Goal: Submit feedback/report problem

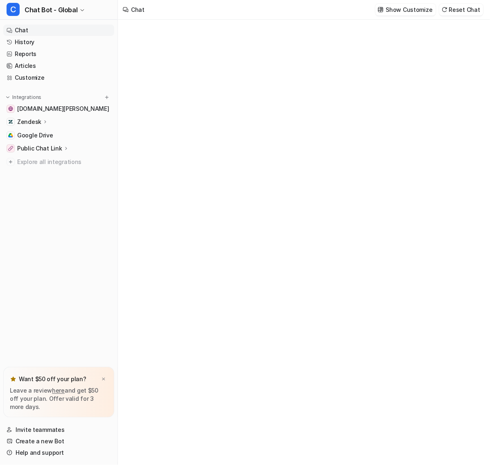
type textarea "**********"
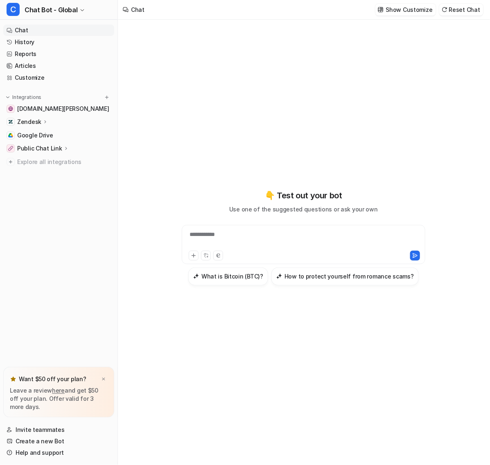
click at [249, 230] on div "**********" at bounding box center [295, 239] width 222 height 19
click at [39, 48] on link "Reports" at bounding box center [58, 53] width 111 height 11
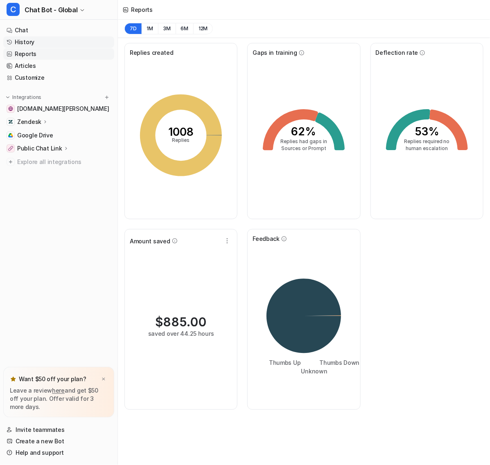
click at [35, 36] on link "History" at bounding box center [58, 41] width 111 height 11
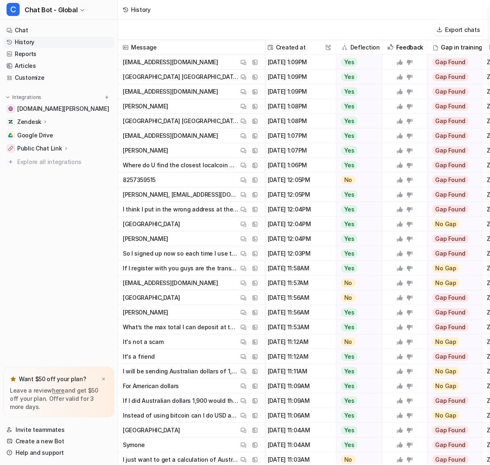
scroll to position [0, 189]
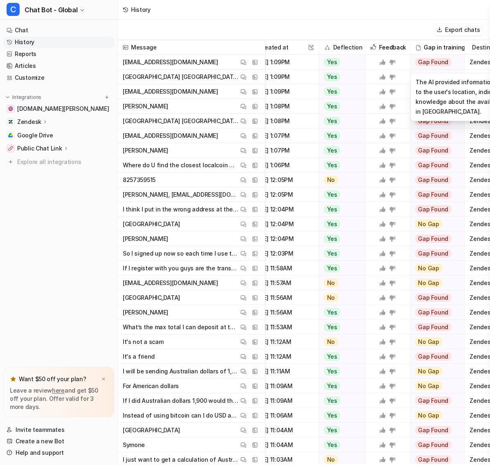
click at [419, 55] on div "Gap Found" at bounding box center [434, 62] width 49 height 15
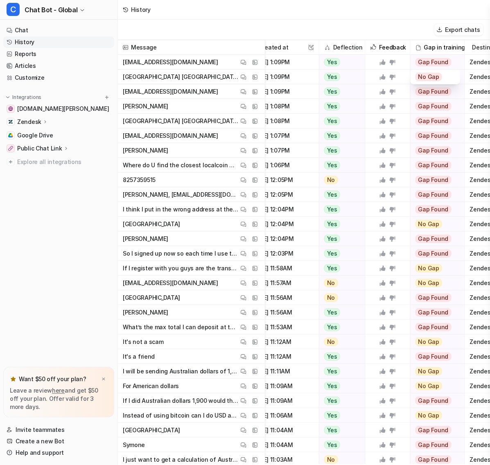
click at [23, 181] on nav "Chat History Reports Articles Customize Integrations [DOMAIN_NAME][PERSON_NAME]…" at bounding box center [58, 194] width 117 height 346
click at [63, 145] on icon at bounding box center [66, 148] width 6 height 6
click at [50, 144] on div "Public Chat Link" at bounding box center [43, 148] width 52 height 8
click at [36, 155] on span "Explore all integrations" at bounding box center [64, 161] width 94 height 13
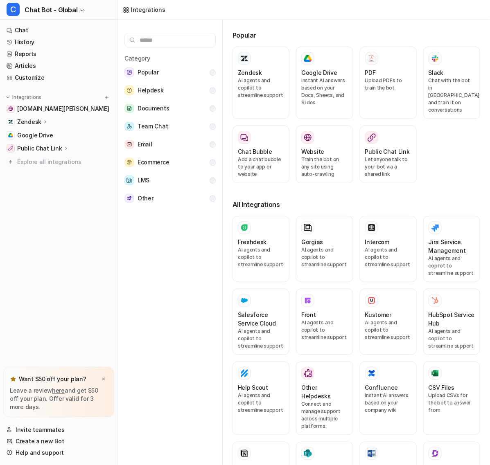
click at [34, 183] on nav "Chat History Reports Articles Customize Integrations [DOMAIN_NAME][PERSON_NAME]…" at bounding box center [58, 194] width 117 height 346
drag, startPoint x: 52, startPoint y: 247, endPoint x: 258, endPoint y: 292, distance: 210.7
click at [52, 247] on nav "Chat History Reports Articles Customize Integrations [DOMAIN_NAME][PERSON_NAME]…" at bounding box center [58, 194] width 117 height 346
click at [42, 236] on nav "Chat History Reports Articles Customize Integrations [DOMAIN_NAME][PERSON_NAME]…" at bounding box center [58, 194] width 117 height 346
click at [27, 48] on link "Reports" at bounding box center [58, 53] width 111 height 11
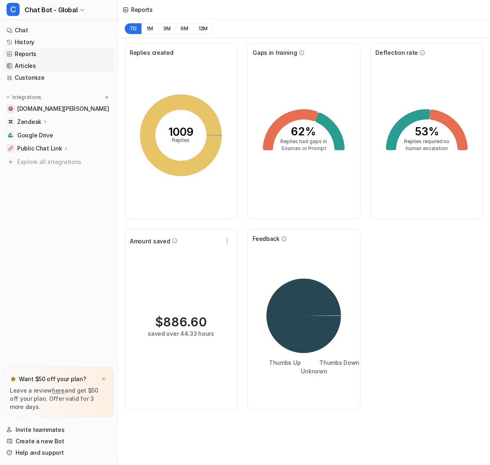
click at [30, 60] on link "Articles" at bounding box center [58, 65] width 111 height 11
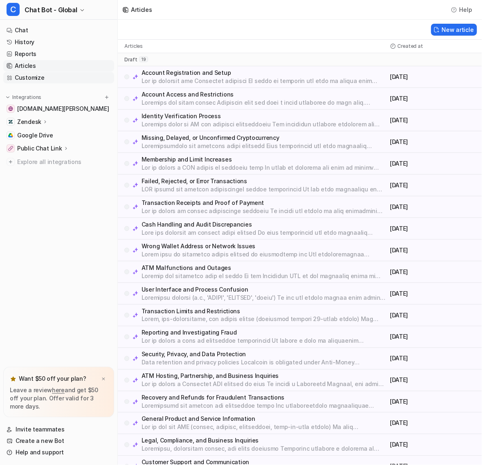
click at [39, 72] on link "Customize" at bounding box center [58, 77] width 111 height 11
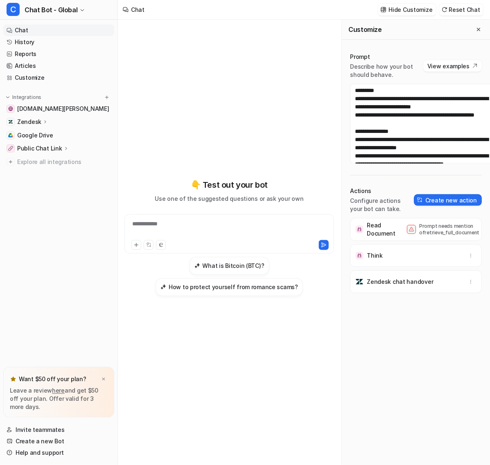
click at [21, 165] on nav "Chat History Reports Articles Customize Integrations [DOMAIN_NAME][PERSON_NAME]…" at bounding box center [58, 194] width 117 height 346
click at [39, 36] on link "History" at bounding box center [58, 41] width 111 height 11
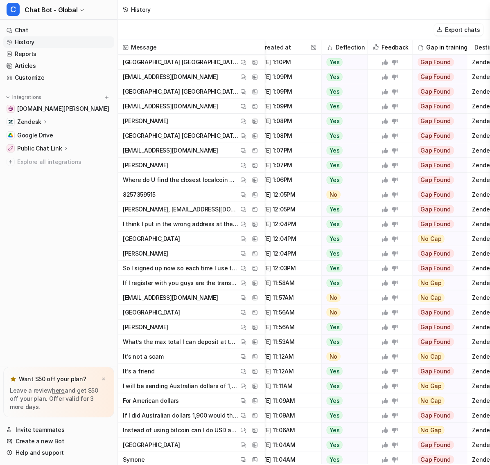
scroll to position [0, 188]
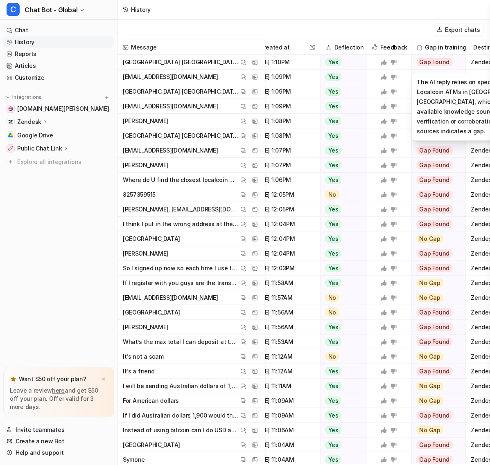
click at [421, 55] on div "Gap Found" at bounding box center [435, 62] width 49 height 15
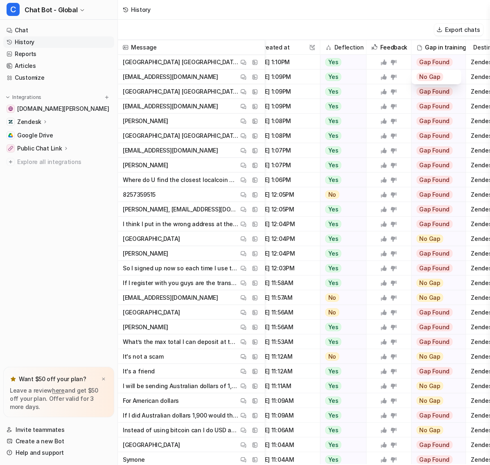
click at [416, 73] on span "No Gap" at bounding box center [429, 77] width 27 height 8
click at [420, 70] on div "No Gap" at bounding box center [436, 77] width 40 height 15
click at [426, 70] on div "No Gap" at bounding box center [436, 77] width 40 height 15
click at [416, 73] on span "No Gap" at bounding box center [429, 77] width 27 height 8
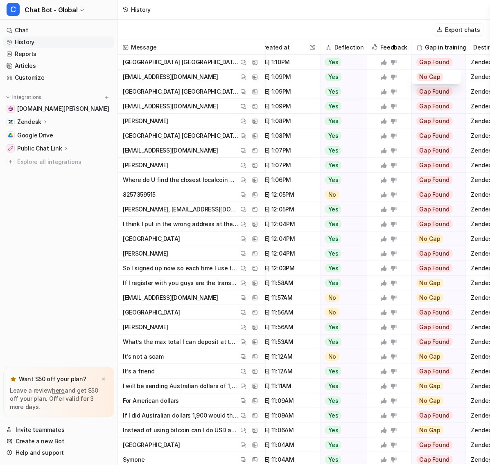
click at [411, 70] on div "No Gap" at bounding box center [435, 77] width 49 height 15
click at [416, 58] on span "Gap Found" at bounding box center [434, 62] width 36 height 8
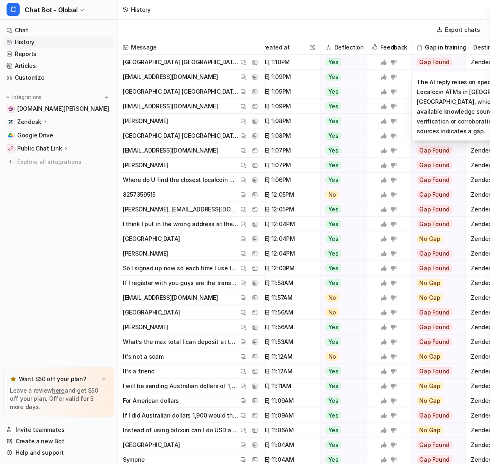
click at [416, 58] on span "Gap Found" at bounding box center [434, 62] width 36 height 8
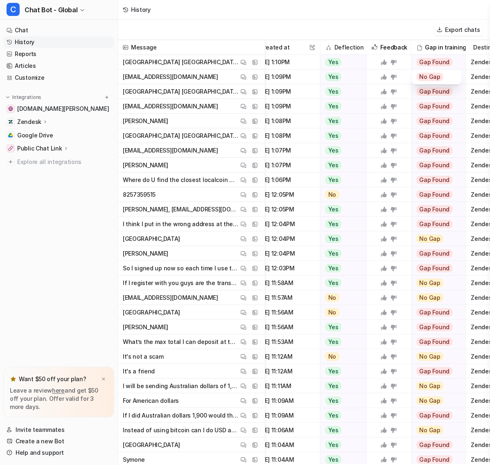
click at [416, 58] on span "Gap Found" at bounding box center [434, 62] width 36 height 8
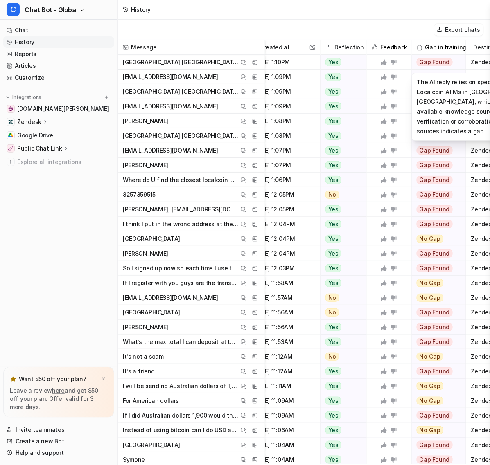
click at [416, 58] on span "Gap Found" at bounding box center [434, 62] width 36 height 8
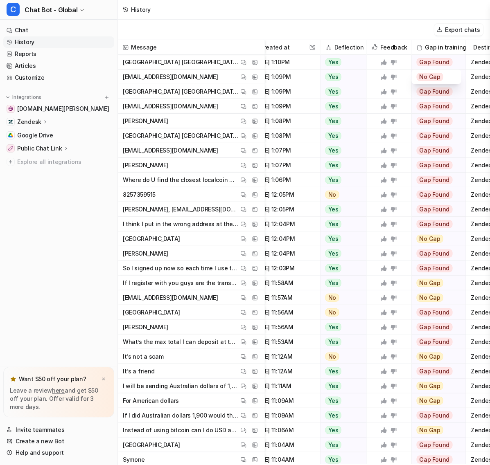
click at [416, 73] on span "No Gap" at bounding box center [429, 77] width 27 height 8
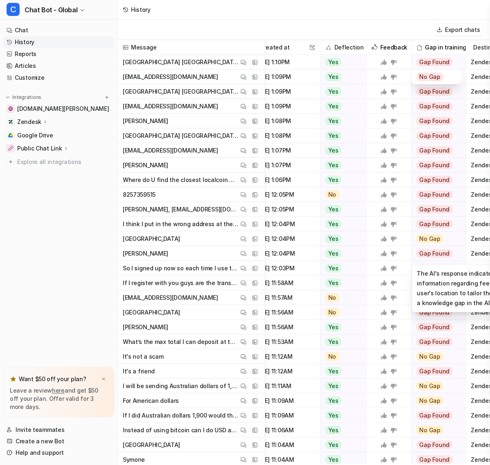
click at [420, 246] on div "Gap Found" at bounding box center [435, 253] width 49 height 15
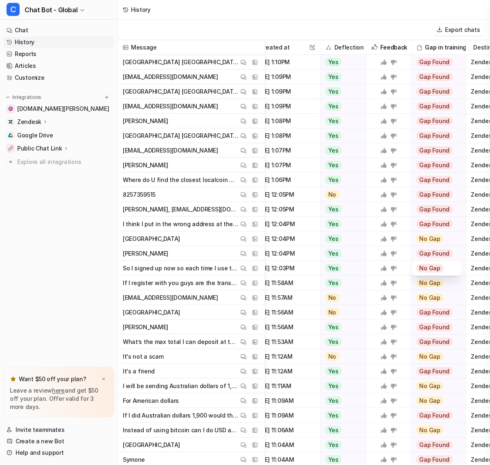
click at [416, 264] on span "No Gap" at bounding box center [429, 268] width 27 height 8
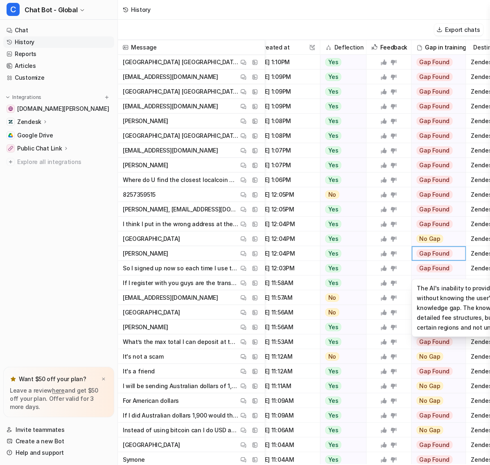
click at [416, 264] on span "Gap Found" at bounding box center [434, 268] width 36 height 8
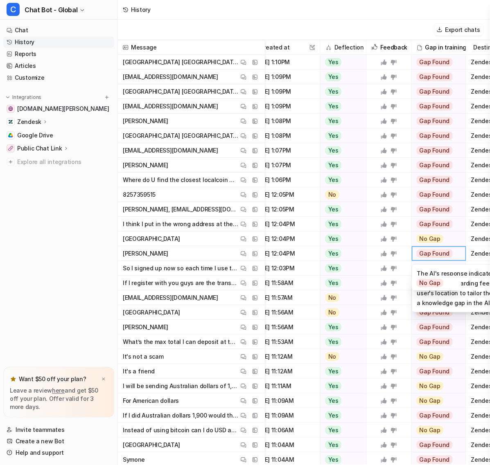
click at [416, 264] on span "Gap Found" at bounding box center [434, 268] width 36 height 8
click at [418, 246] on div "Gap Found" at bounding box center [435, 253] width 49 height 15
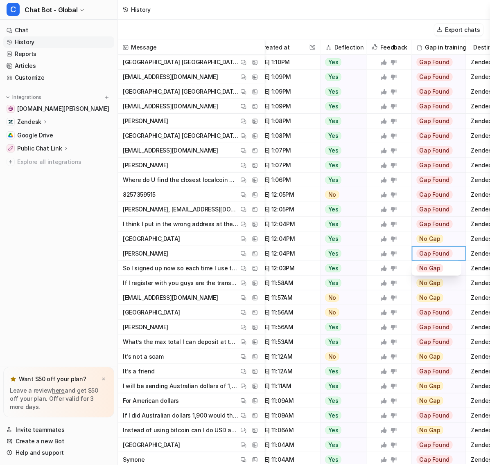
click at [416, 264] on span "No Gap" at bounding box center [429, 268] width 27 height 8
click at [416, 261] on div "No Gap" at bounding box center [436, 268] width 40 height 15
click at [426, 246] on div "Gap Found" at bounding box center [435, 253] width 49 height 15
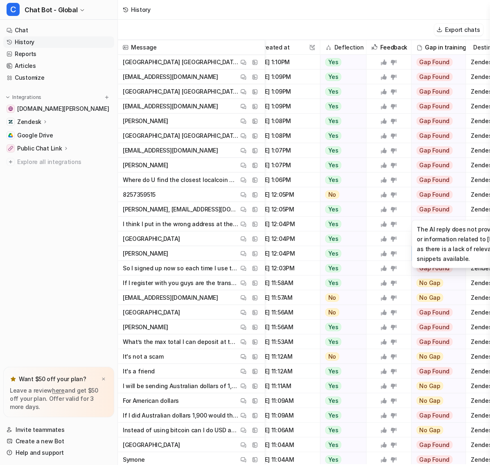
click at [416, 205] on span "Gap Found" at bounding box center [434, 209] width 36 height 8
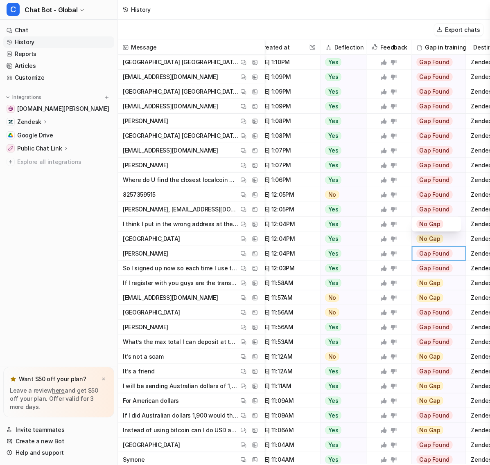
click at [416, 205] on span "Gap Found" at bounding box center [434, 209] width 36 height 8
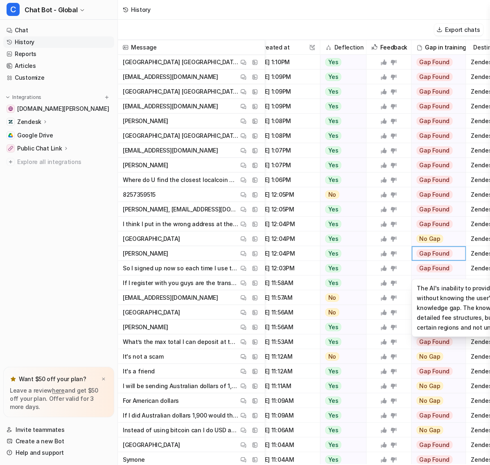
click at [417, 261] on div "Gap Found" at bounding box center [435, 268] width 49 height 15
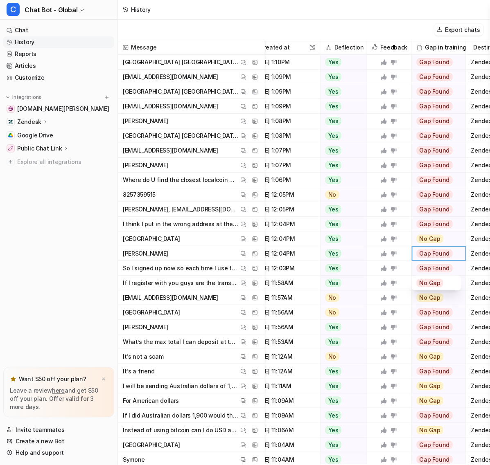
click at [416, 261] on div "Gap Found" at bounding box center [435, 268] width 49 height 15
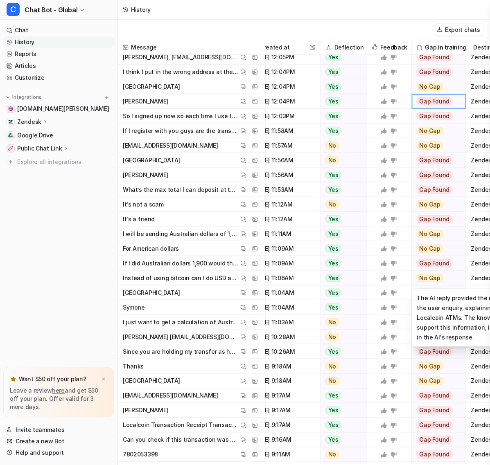
scroll to position [153, 188]
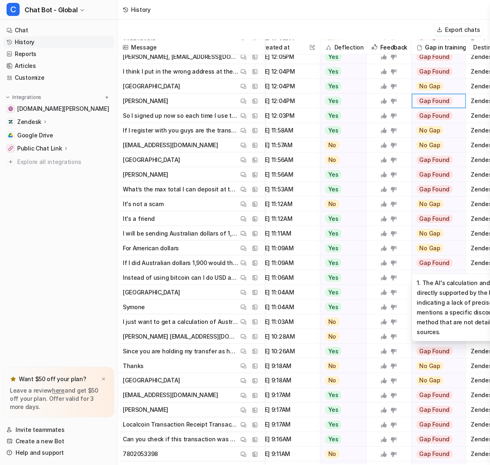
click at [424, 256] on div "Gap Found" at bounding box center [435, 263] width 49 height 15
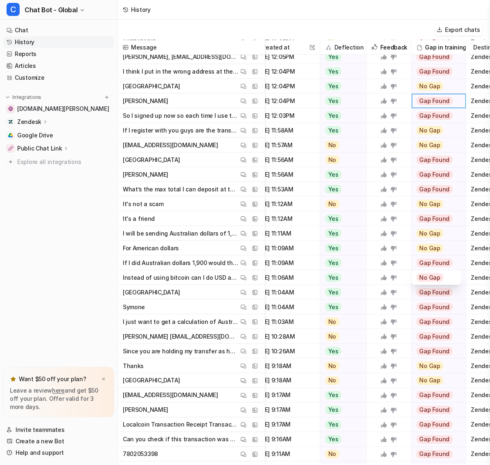
click at [416, 259] on span "Gap Found" at bounding box center [434, 263] width 36 height 8
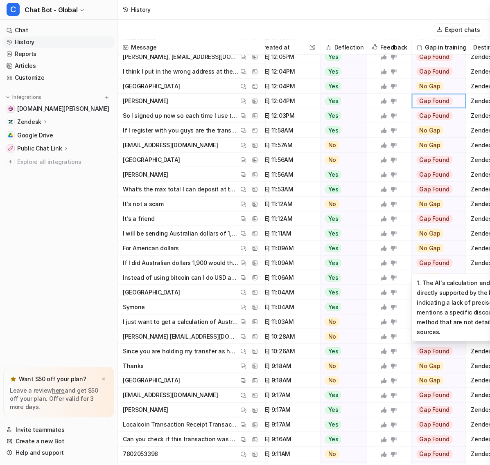
click at [416, 259] on span "Gap Found" at bounding box center [434, 263] width 36 height 8
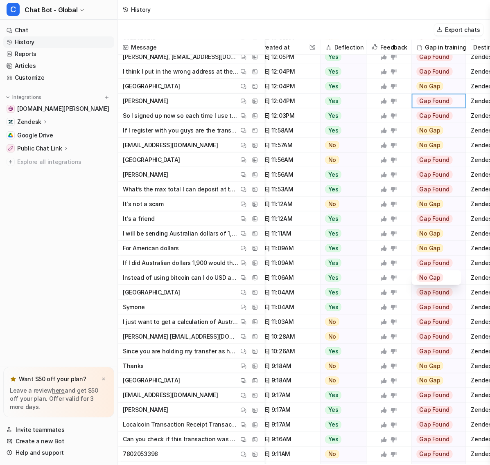
click at [416, 274] on span "No Gap" at bounding box center [429, 278] width 27 height 8
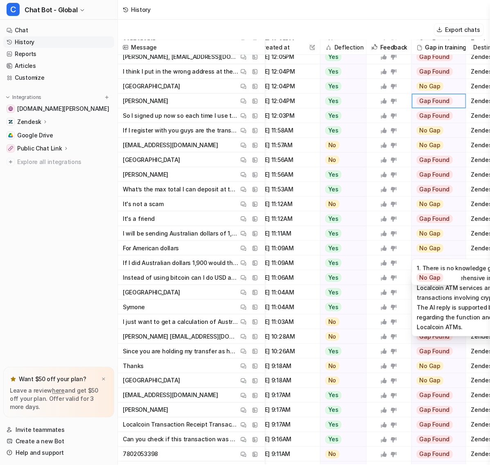
click at [416, 244] on span "No Gap" at bounding box center [429, 248] width 27 height 8
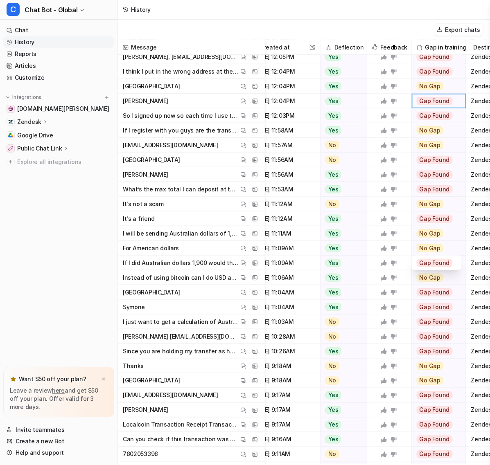
click at [416, 259] on span "Gap Found" at bounding box center [434, 263] width 36 height 8
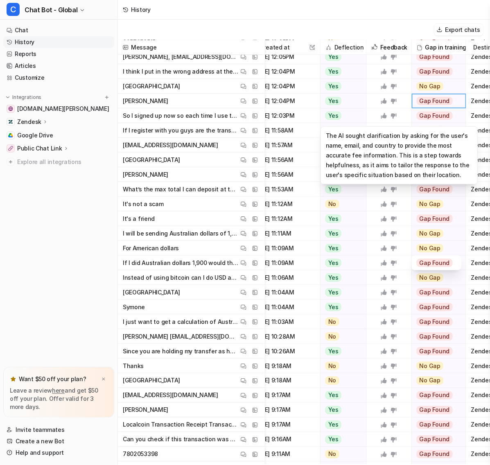
click at [320, 108] on div "Yes" at bounding box center [341, 115] width 42 height 15
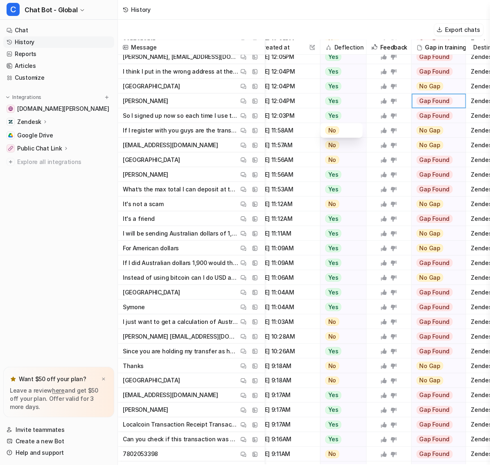
click at [325, 123] on div "No" at bounding box center [341, 130] width 32 height 15
click at [320, 110] on div "Yes" at bounding box center [341, 115] width 42 height 15
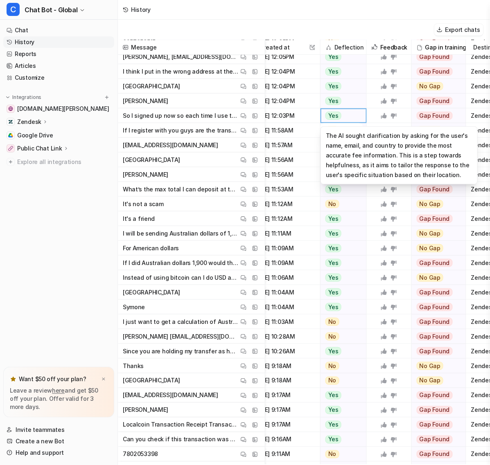
click at [325, 112] on span "Yes" at bounding box center [333, 116] width 16 height 8
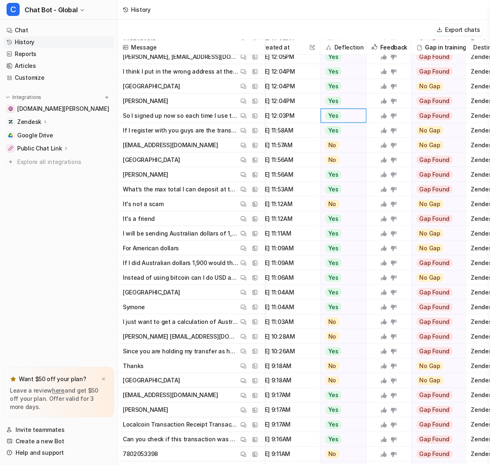
click at [325, 112] on span "Yes" at bounding box center [333, 116] width 16 height 8
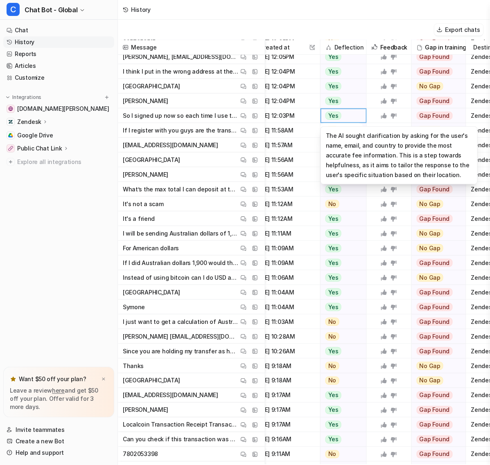
click at [326, 108] on div "Yes" at bounding box center [341, 115] width 42 height 15
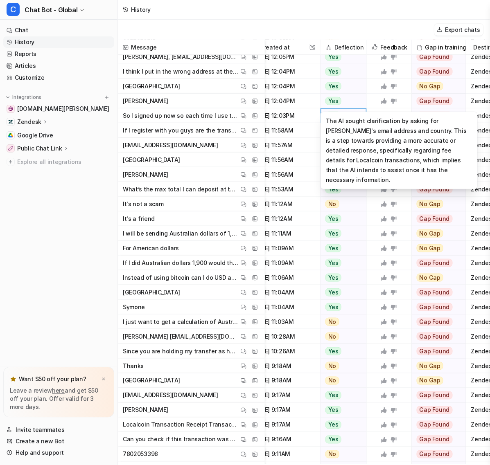
click at [324, 94] on div "Yes" at bounding box center [341, 101] width 42 height 15
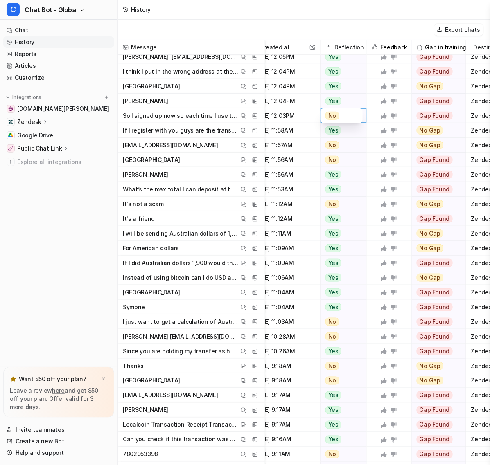
click at [325, 112] on span "No" at bounding box center [332, 116] width 14 height 8
click at [256, 212] on span "[DATE] 11:12AM" at bounding box center [283, 218] width 67 height 15
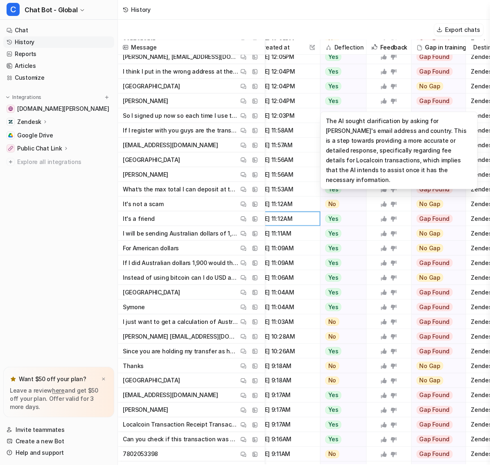
scroll to position [153, 170]
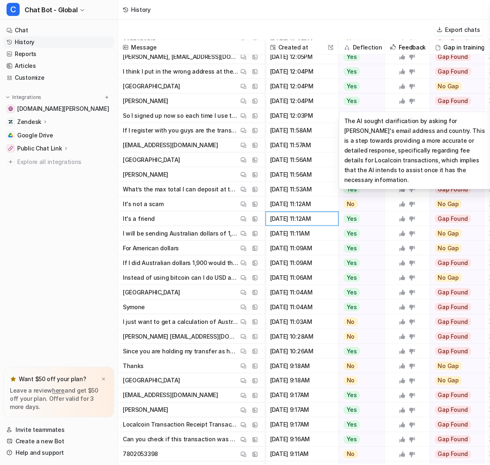
click at [166, 211] on span "It's a friend View Thread View Sources" at bounding box center [191, 218] width 140 height 15
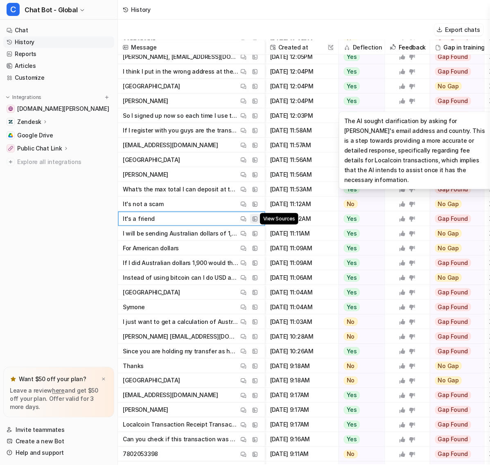
click at [252, 216] on img at bounding box center [255, 219] width 6 height 6
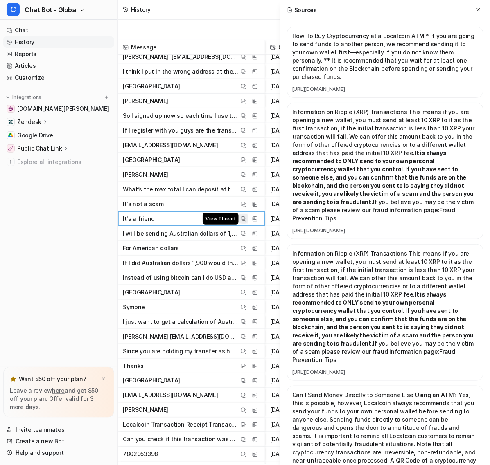
click at [240, 216] on img at bounding box center [243, 219] width 6 height 6
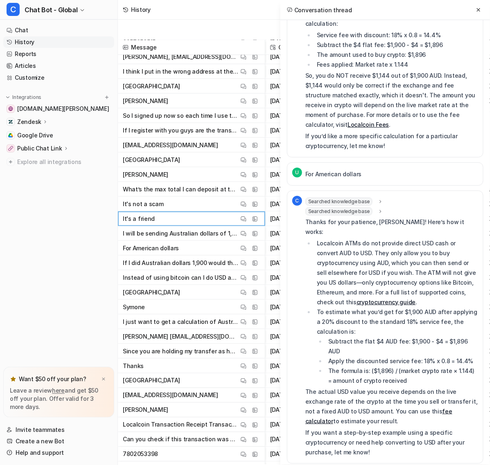
scroll to position [750, 0]
